Goal: Use online tool/utility

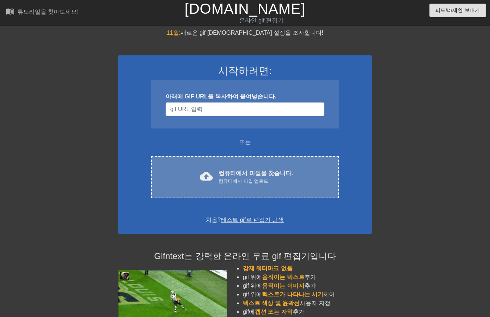
click at [206, 172] on span "cloud_upload" at bounding box center [206, 176] width 13 height 13
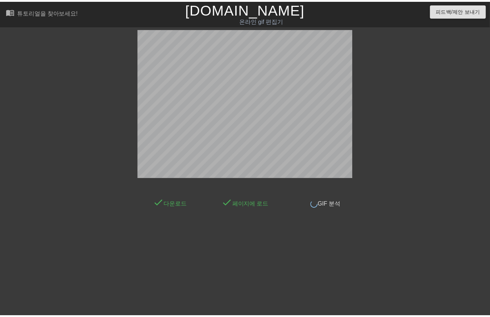
scroll to position [11, 0]
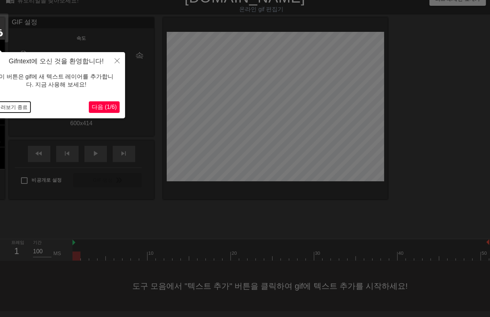
click at [13, 109] on button "둘러보기 종료" at bounding box center [12, 107] width 38 height 11
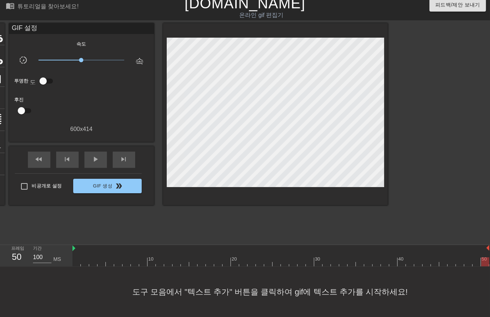
drag, startPoint x: 76, startPoint y: 255, endPoint x: 499, endPoint y: 236, distance: 423.0
click at [490, 236] on html "menu_book 튜토리얼을 찾아보세요! [DOMAIN_NAME] 온라인 gif 편집기 피드백/제안 보내기 타이틀 add_circle 이미지 …" at bounding box center [245, 156] width 490 height 323
drag, startPoint x: 78, startPoint y: 254, endPoint x: 74, endPoint y: 257, distance: 4.6
click at [75, 258] on div at bounding box center [280, 262] width 417 height 9
click at [85, 258] on div at bounding box center [280, 262] width 417 height 9
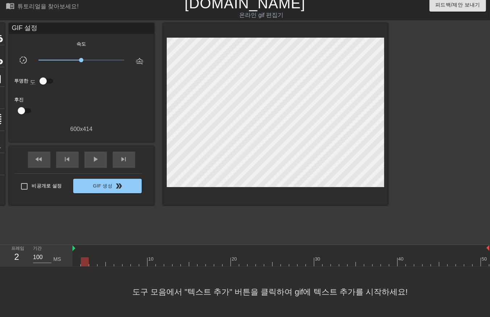
click at [92, 258] on div at bounding box center [280, 262] width 417 height 9
drag, startPoint x: 100, startPoint y: 256, endPoint x: 107, endPoint y: 255, distance: 6.6
click at [101, 258] on div at bounding box center [280, 262] width 417 height 9
click at [110, 258] on div at bounding box center [280, 262] width 417 height 9
click at [119, 258] on div at bounding box center [280, 262] width 417 height 9
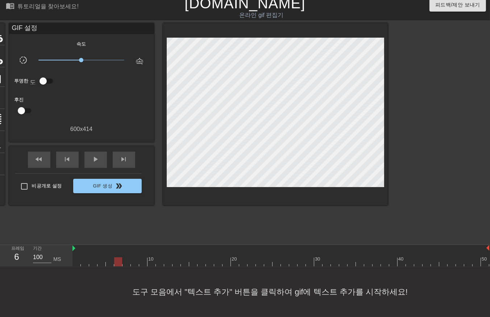
click at [125, 258] on div at bounding box center [280, 262] width 417 height 9
click at [133, 258] on div at bounding box center [280, 262] width 417 height 9
click at [143, 258] on div at bounding box center [280, 262] width 417 height 9
click at [152, 258] on div at bounding box center [280, 262] width 417 height 9
click at [161, 258] on div at bounding box center [280, 262] width 417 height 9
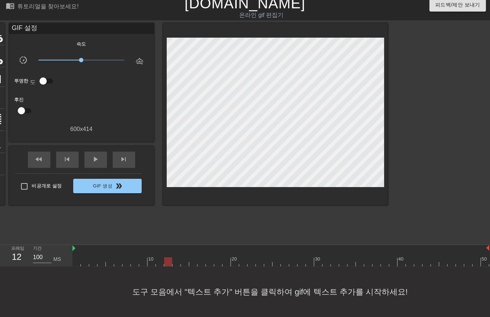
click at [167, 258] on div at bounding box center [280, 262] width 417 height 9
click at [175, 258] on div at bounding box center [280, 262] width 417 height 9
click at [184, 258] on div at bounding box center [280, 262] width 417 height 9
click at [193, 258] on div at bounding box center [280, 262] width 417 height 9
click at [200, 258] on div at bounding box center [280, 262] width 417 height 9
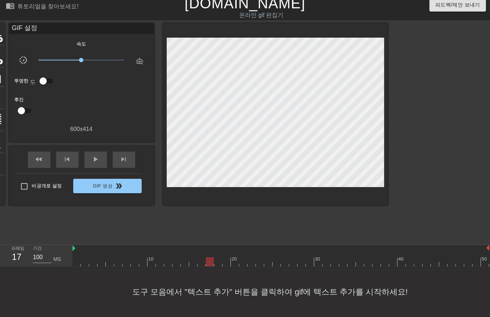
click at [209, 258] on div at bounding box center [280, 262] width 417 height 9
click at [217, 258] on div at bounding box center [280, 262] width 417 height 9
click at [225, 258] on div at bounding box center [280, 262] width 417 height 9
drag, startPoint x: 234, startPoint y: 257, endPoint x: 240, endPoint y: 257, distance: 5.8
click at [237, 258] on div at bounding box center [280, 262] width 417 height 9
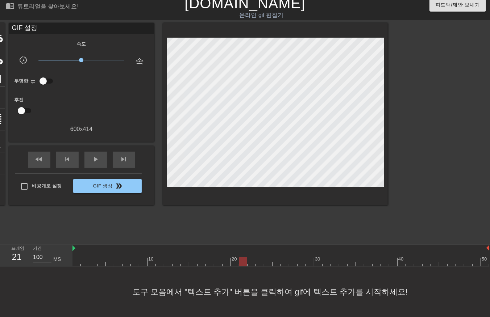
click at [242, 258] on div at bounding box center [280, 262] width 417 height 9
drag, startPoint x: 250, startPoint y: 257, endPoint x: 256, endPoint y: 256, distance: 5.5
click at [251, 258] on div at bounding box center [280, 262] width 417 height 9
click at [261, 258] on div at bounding box center [280, 262] width 417 height 9
drag, startPoint x: 266, startPoint y: 254, endPoint x: 270, endPoint y: 254, distance: 4.0
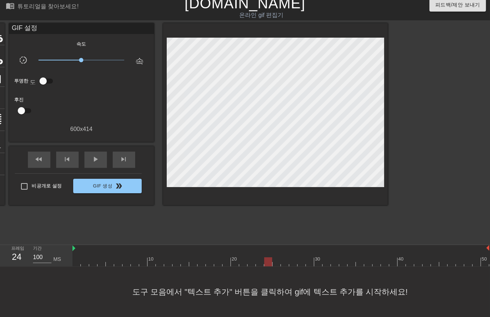
click at [266, 258] on div at bounding box center [280, 262] width 417 height 9
click at [278, 258] on div at bounding box center [280, 262] width 417 height 9
click at [285, 258] on div at bounding box center [280, 262] width 417 height 9
drag, startPoint x: 294, startPoint y: 255, endPoint x: 298, endPoint y: 257, distance: 4.2
click at [295, 258] on div at bounding box center [280, 262] width 417 height 9
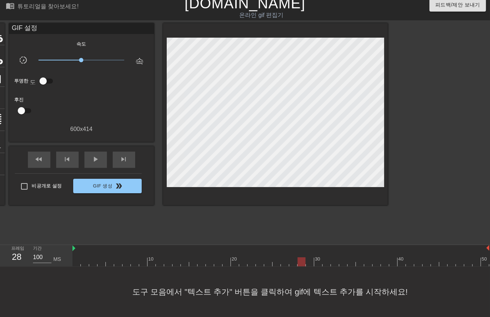
drag, startPoint x: 301, startPoint y: 255, endPoint x: 312, endPoint y: 256, distance: 11.6
click at [302, 258] on div at bounding box center [280, 262] width 417 height 9
click at [312, 258] on div at bounding box center [280, 262] width 417 height 9
drag, startPoint x: 317, startPoint y: 254, endPoint x: 320, endPoint y: 258, distance: 4.4
click at [319, 258] on div at bounding box center [280, 262] width 417 height 9
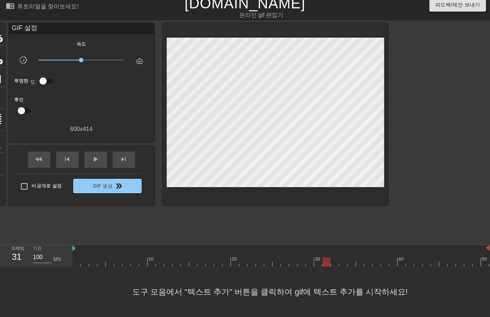
drag, startPoint x: 325, startPoint y: 255, endPoint x: 330, endPoint y: 259, distance: 7.0
click at [330, 259] on div at bounding box center [280, 262] width 417 height 9
drag, startPoint x: 332, startPoint y: 256, endPoint x: 338, endPoint y: 256, distance: 6.2
click at [334, 258] on div at bounding box center [280, 262] width 417 height 9
click at [341, 258] on div at bounding box center [280, 262] width 417 height 9
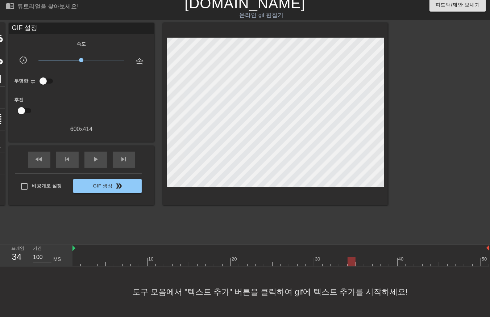
drag, startPoint x: 351, startPoint y: 254, endPoint x: 358, endPoint y: 255, distance: 7.4
click at [351, 258] on div at bounding box center [280, 262] width 417 height 9
drag, startPoint x: 358, startPoint y: 255, endPoint x: 366, endPoint y: 257, distance: 8.4
click at [359, 259] on div at bounding box center [280, 262] width 417 height 9
drag, startPoint x: 367, startPoint y: 256, endPoint x: 374, endPoint y: 257, distance: 6.9
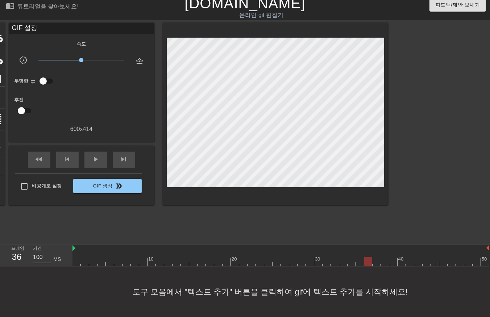
click at [370, 258] on div at bounding box center [280, 262] width 417 height 9
drag, startPoint x: 374, startPoint y: 256, endPoint x: 378, endPoint y: 255, distance: 3.7
click at [374, 258] on div at bounding box center [280, 262] width 417 height 9
drag, startPoint x: 383, startPoint y: 256, endPoint x: 388, endPoint y: 255, distance: 5.1
click at [385, 258] on div at bounding box center [280, 262] width 417 height 9
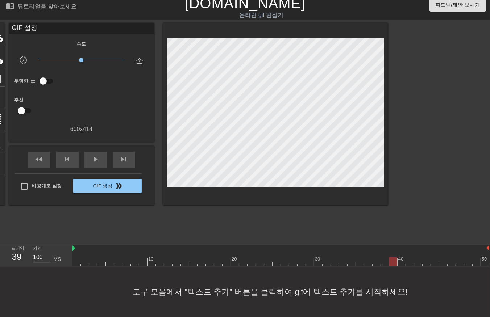
click at [391, 258] on div at bounding box center [280, 262] width 417 height 9
drag, startPoint x: 400, startPoint y: 255, endPoint x: 408, endPoint y: 259, distance: 8.6
click at [404, 259] on div at bounding box center [280, 262] width 417 height 9
drag, startPoint x: 409, startPoint y: 255, endPoint x: 415, endPoint y: 256, distance: 5.8
click at [412, 258] on div at bounding box center [280, 262] width 417 height 9
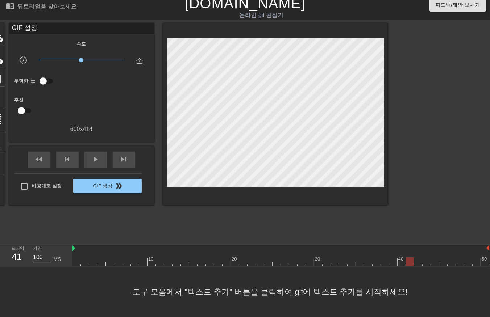
click at [417, 258] on div at bounding box center [280, 262] width 417 height 9
drag, startPoint x: 425, startPoint y: 252, endPoint x: 433, endPoint y: 255, distance: 9.1
click at [430, 258] on div at bounding box center [280, 262] width 417 height 9
drag, startPoint x: 432, startPoint y: 254, endPoint x: 437, endPoint y: 254, distance: 5.4
click at [434, 258] on div at bounding box center [280, 262] width 417 height 9
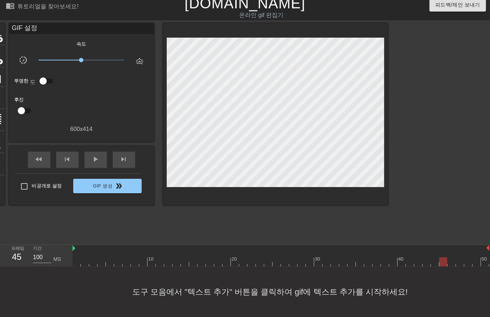
click at [443, 258] on div at bounding box center [280, 262] width 417 height 9
drag, startPoint x: 450, startPoint y: 255, endPoint x: 454, endPoint y: 256, distance: 4.2
click at [452, 258] on div at bounding box center [280, 262] width 417 height 9
click at [458, 258] on div at bounding box center [280, 262] width 417 height 9
drag, startPoint x: 466, startPoint y: 255, endPoint x: 472, endPoint y: 255, distance: 5.8
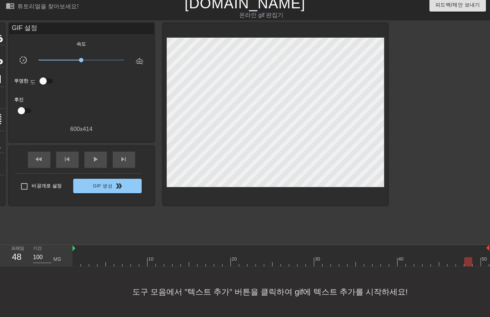
click at [466, 258] on div at bounding box center [280, 262] width 417 height 9
click at [472, 258] on div at bounding box center [280, 262] width 417 height 9
click at [476, 258] on div at bounding box center [280, 262] width 417 height 9
drag, startPoint x: 483, startPoint y: 256, endPoint x: 484, endPoint y: 262, distance: 6.3
click at [483, 258] on div at bounding box center [280, 262] width 417 height 9
